Goal: Information Seeking & Learning: Learn about a topic

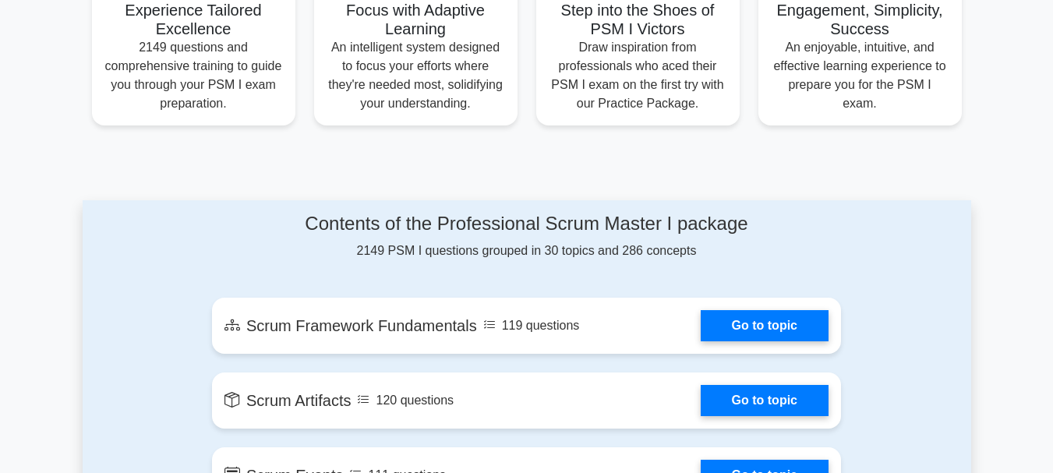
scroll to position [654, 0]
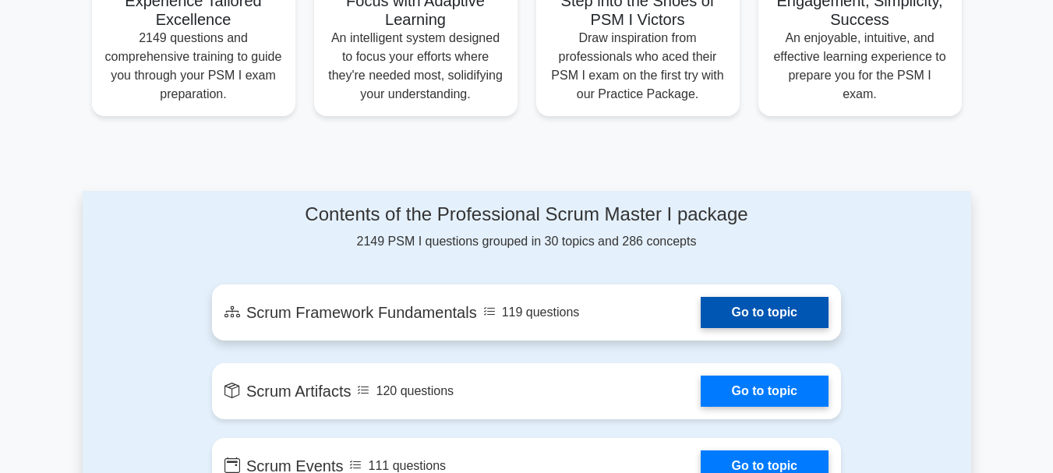
click at [779, 311] on link "Go to topic" at bounding box center [765, 312] width 128 height 31
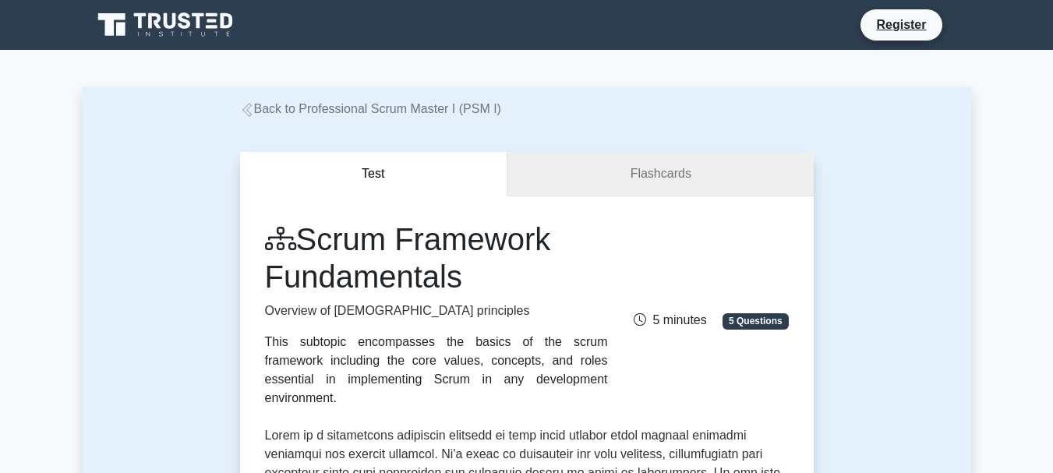
click at [646, 176] on link "Flashcards" at bounding box center [661, 174] width 306 height 44
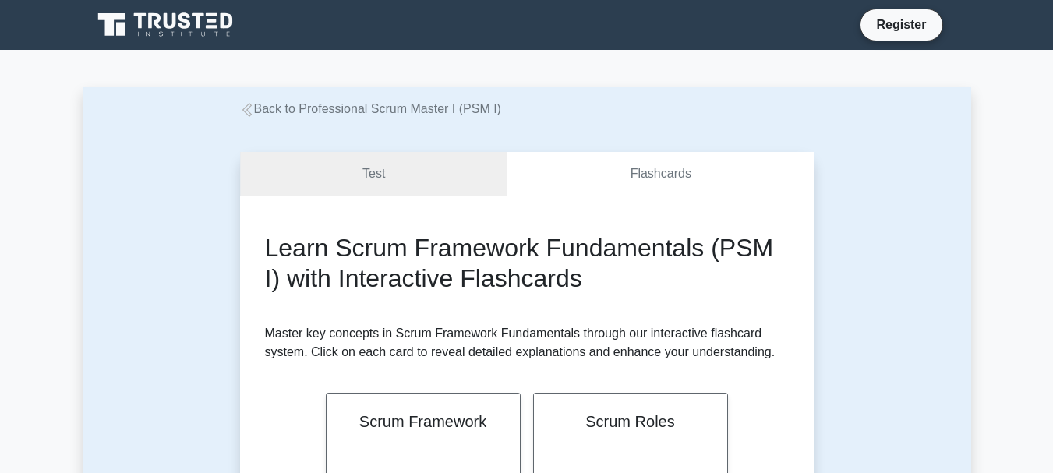
click at [400, 175] on link "Test" at bounding box center [374, 174] width 268 height 44
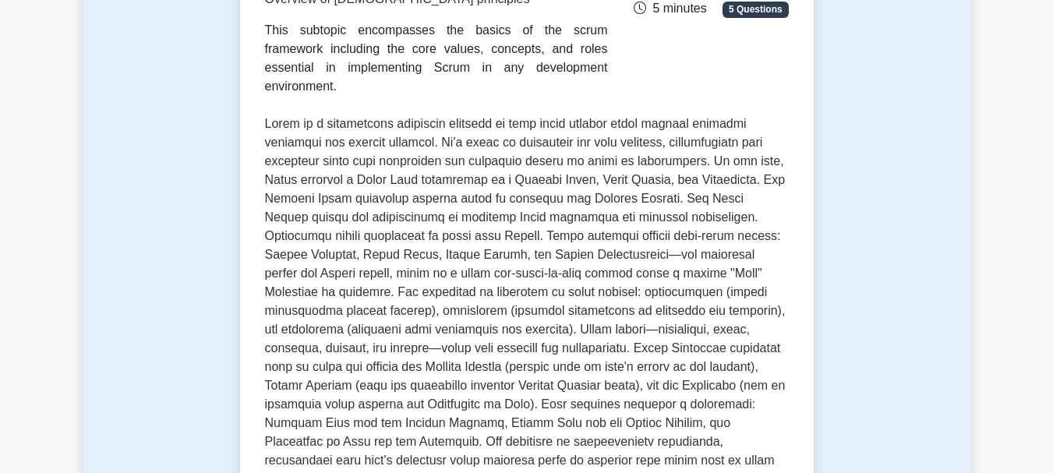
scroll to position [702, 0]
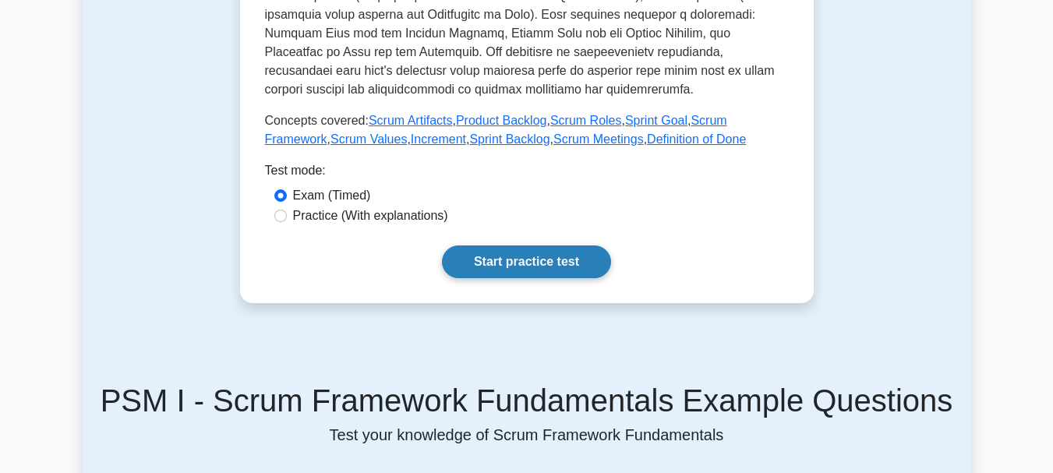
click at [536, 246] on link "Start practice test" at bounding box center [526, 262] width 169 height 33
